Goal: Information Seeking & Learning: Learn about a topic

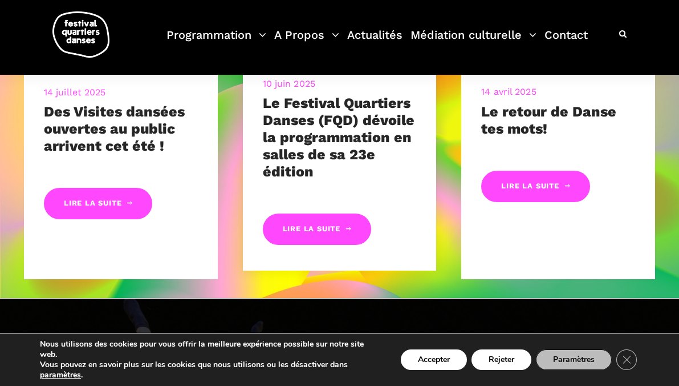
scroll to position [639, 0]
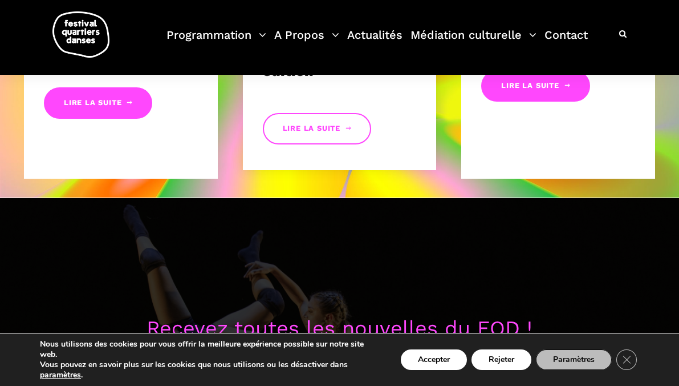
click at [319, 133] on link "Lire la suite" at bounding box center [317, 128] width 108 height 31
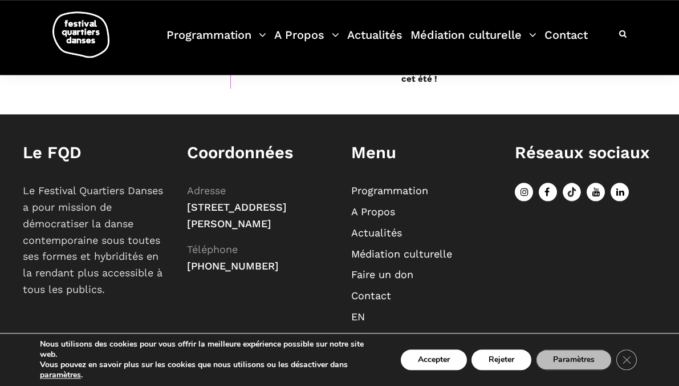
scroll to position [4043, 0]
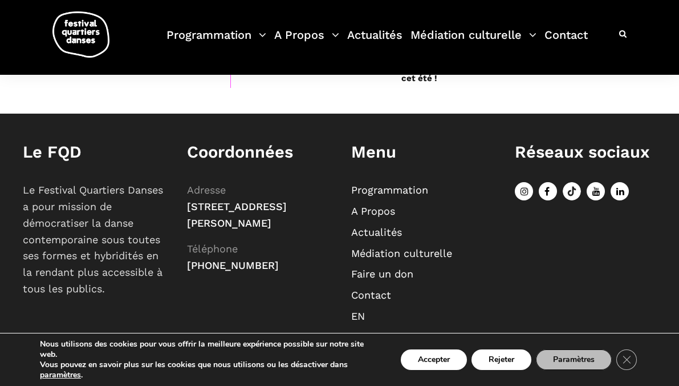
click at [362, 193] on link "Programmation" at bounding box center [389, 190] width 77 height 12
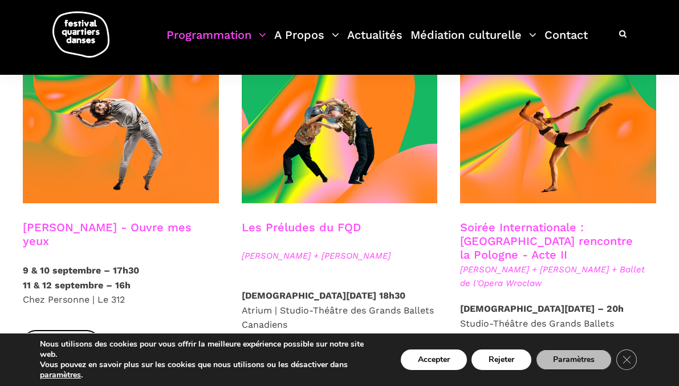
scroll to position [1004, 0]
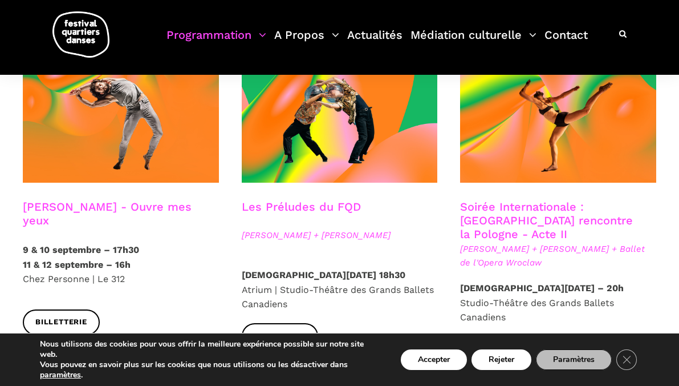
click at [321, 200] on link "Les Préludes du FQD" at bounding box center [301, 207] width 119 height 14
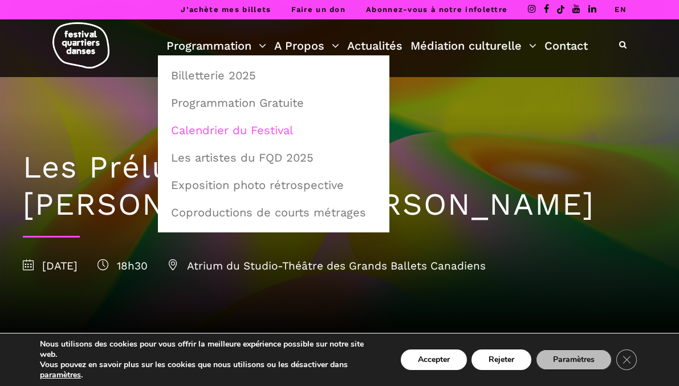
click at [274, 125] on link "Calendrier du Festival" at bounding box center [273, 130] width 219 height 26
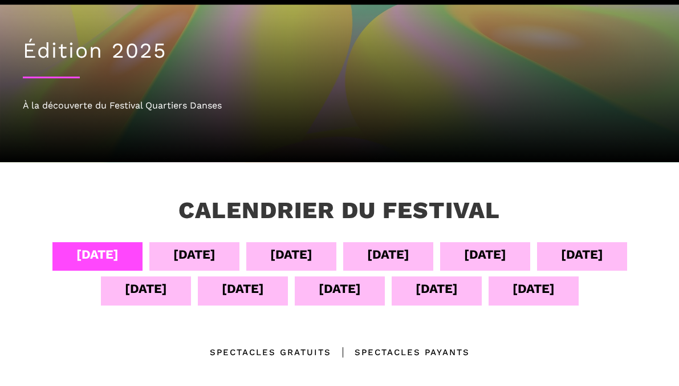
scroll to position [100, 0]
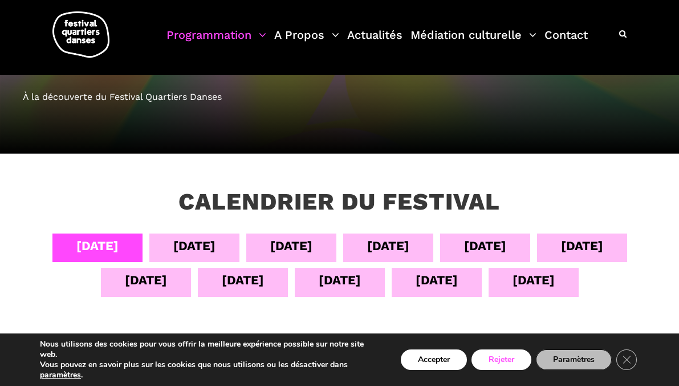
click at [485, 357] on button "Rejeter" at bounding box center [502, 359] width 60 height 21
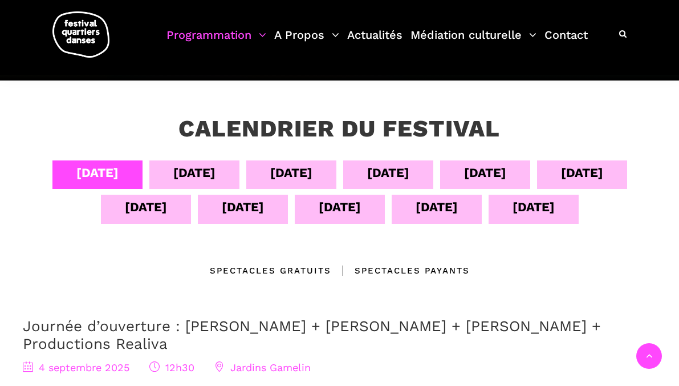
scroll to position [183, 0]
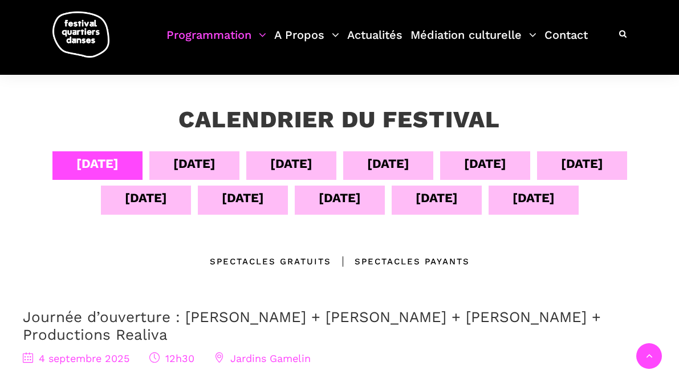
click at [237, 202] on div "[DATE]" at bounding box center [243, 198] width 42 height 20
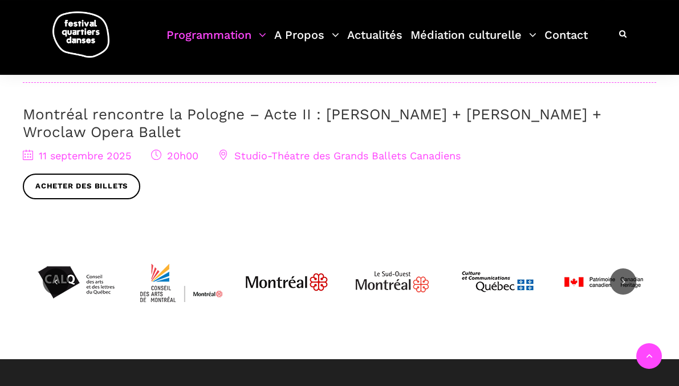
scroll to position [767, 0]
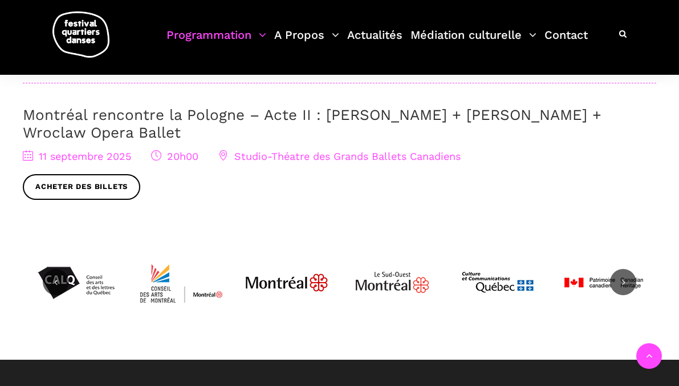
click at [222, 117] on link "Montréal rencontre la Pologne – Acte II : Béatrice Larrivée + Cai Glover + Wroc…" at bounding box center [312, 123] width 579 height 35
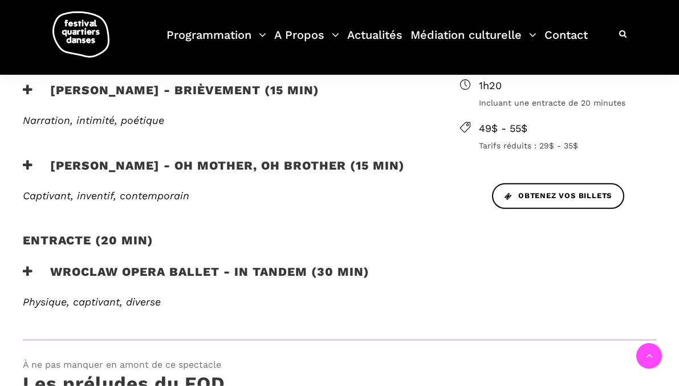
scroll to position [484, 0]
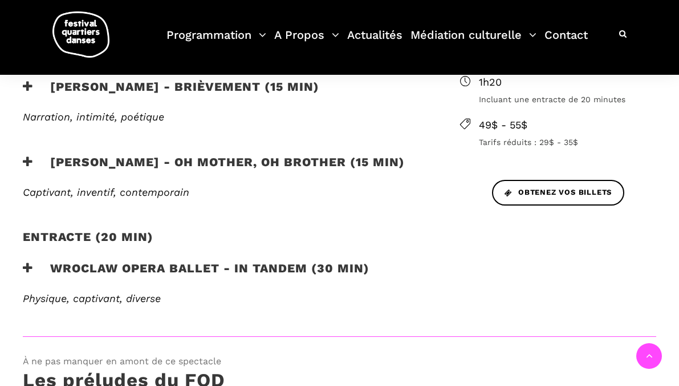
click at [173, 261] on h3 "Wroclaw Opera Ballet - In Tandem (30 min)" at bounding box center [196, 275] width 347 height 29
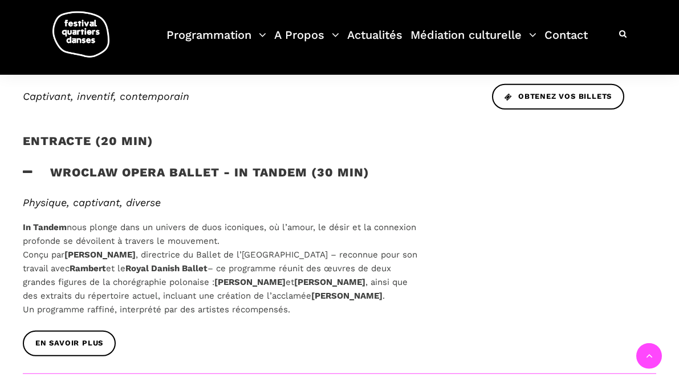
scroll to position [575, 0]
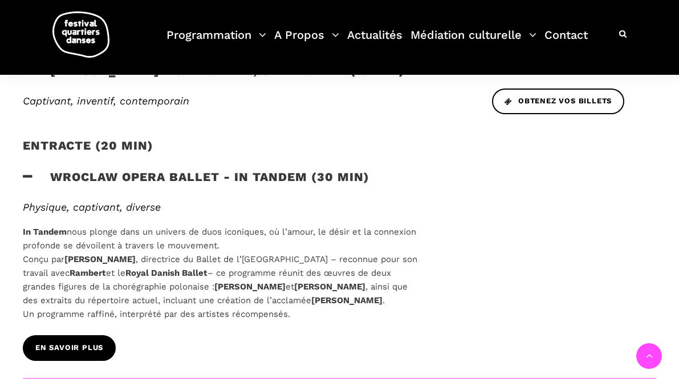
click at [101, 342] on span "EN SAVOIR PLUS" at bounding box center [69, 348] width 68 height 12
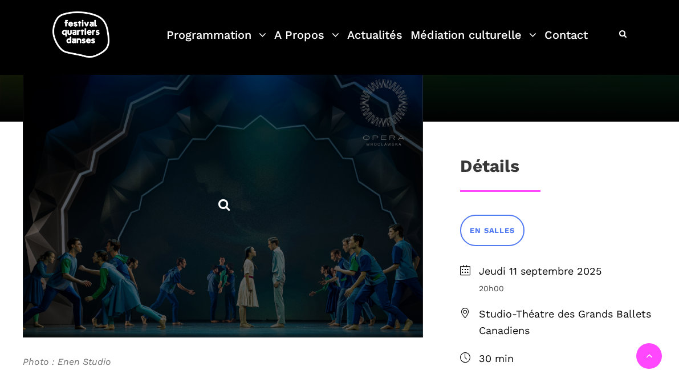
scroll to position [228, 0]
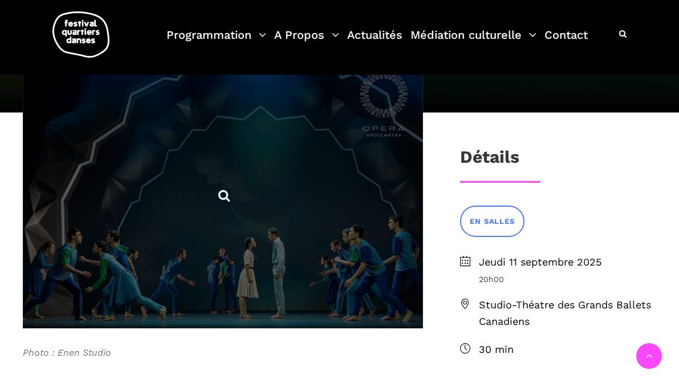
click at [294, 192] on span at bounding box center [223, 194] width 400 height 267
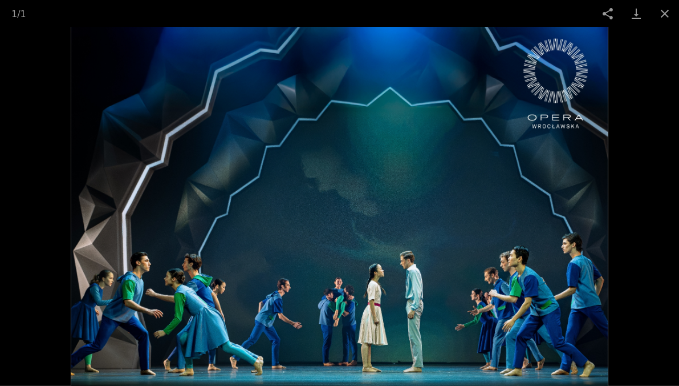
scroll to position [246, 0]
click at [659, 15] on button "Close gallery" at bounding box center [665, 13] width 29 height 27
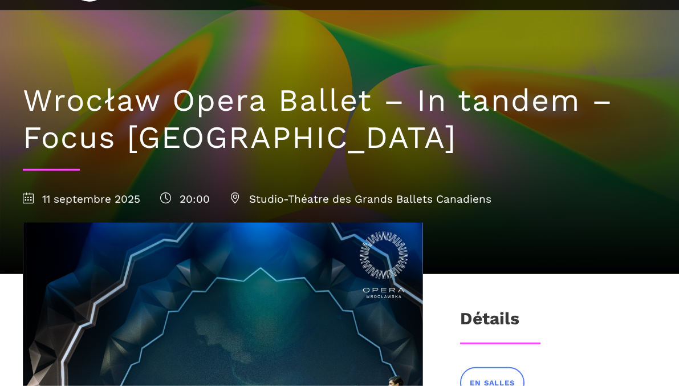
scroll to position [0, 0]
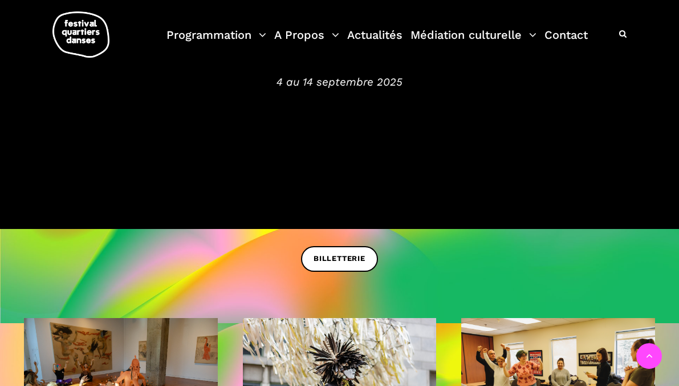
scroll to position [119, 0]
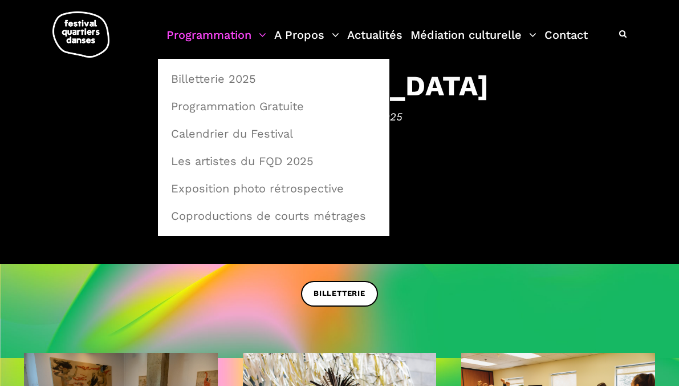
click at [209, 39] on link "Programmation" at bounding box center [217, 42] width 100 height 34
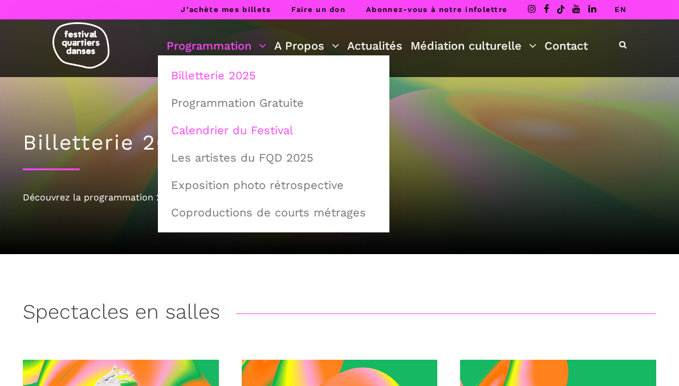
click at [223, 126] on link "Calendrier du Festival" at bounding box center [273, 130] width 219 height 26
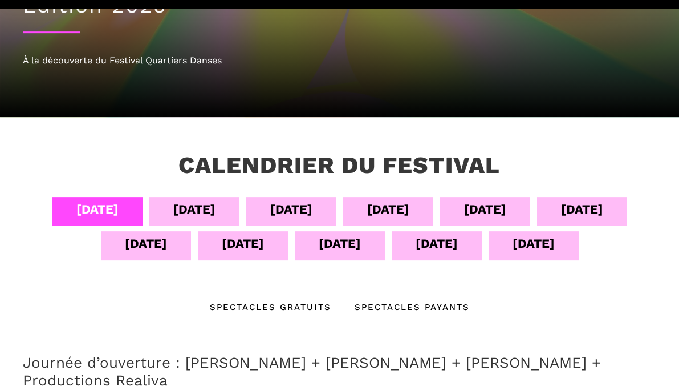
scroll to position [155, 0]
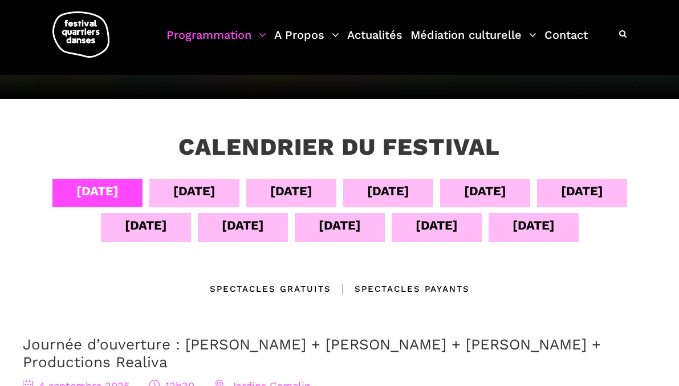
click at [234, 228] on div "[DATE]" at bounding box center [243, 225] width 42 height 20
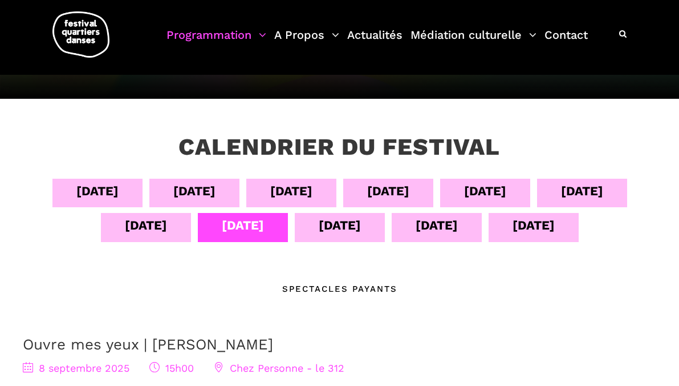
click at [119, 226] on div "[DATE]" at bounding box center [146, 227] width 90 height 29
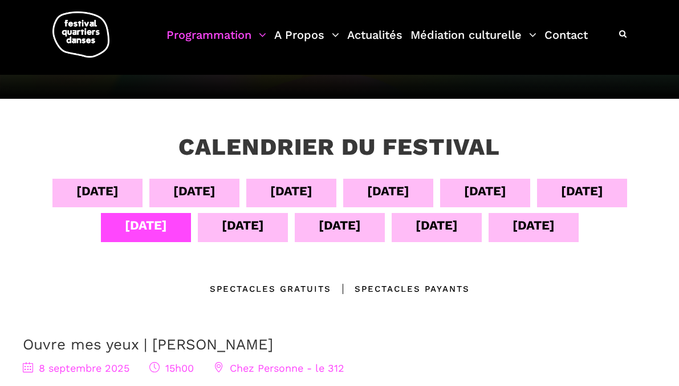
click at [119, 225] on div "[DATE]" at bounding box center [146, 227] width 90 height 29
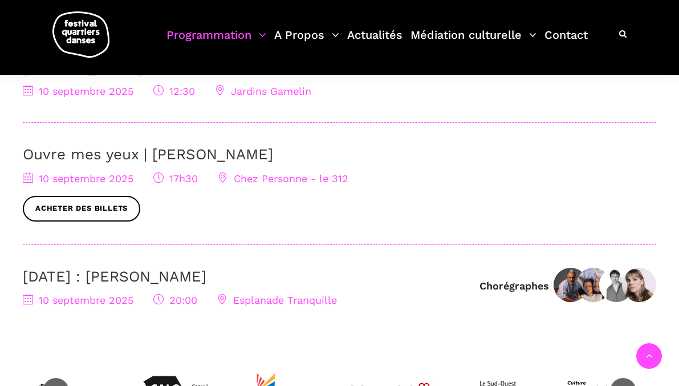
scroll to position [602, 0]
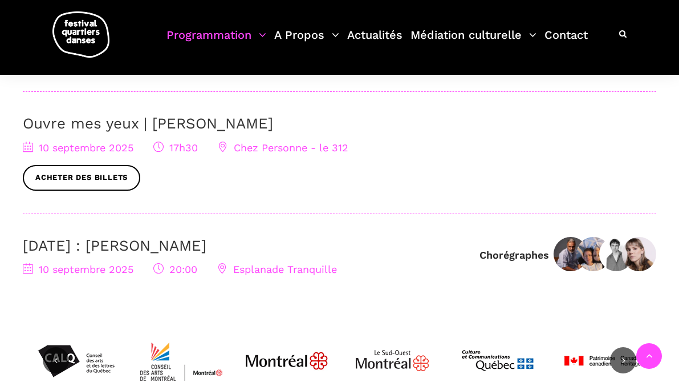
click at [110, 250] on link "[DATE] : [PERSON_NAME]" at bounding box center [115, 245] width 184 height 17
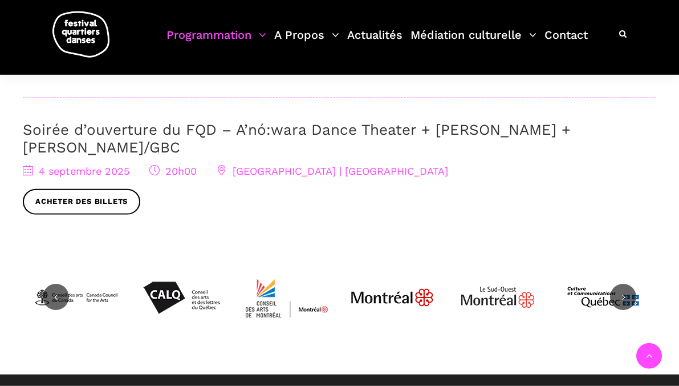
scroll to position [356, 0]
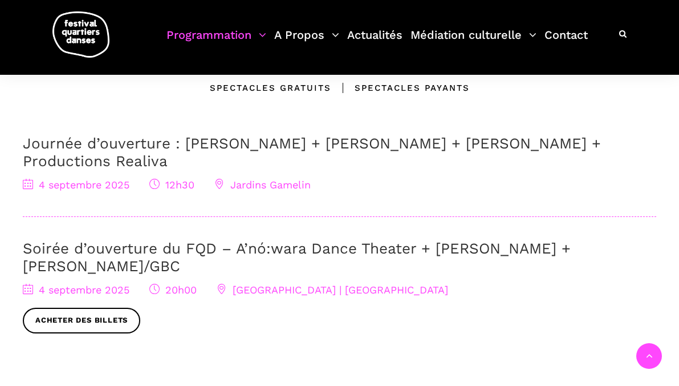
click at [382, 90] on div "Spectacles Payants" at bounding box center [400, 88] width 139 height 14
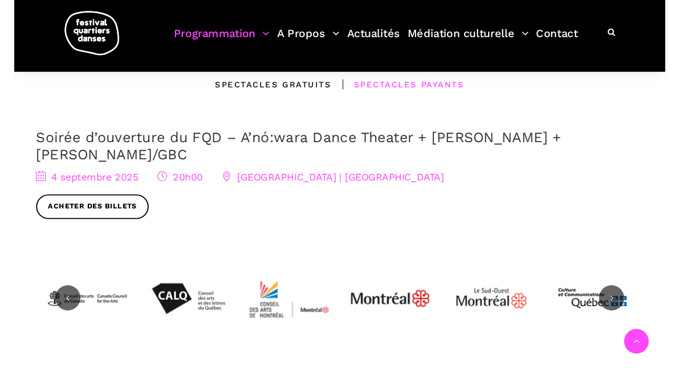
scroll to position [456, 0]
